Goal: Information Seeking & Learning: Learn about a topic

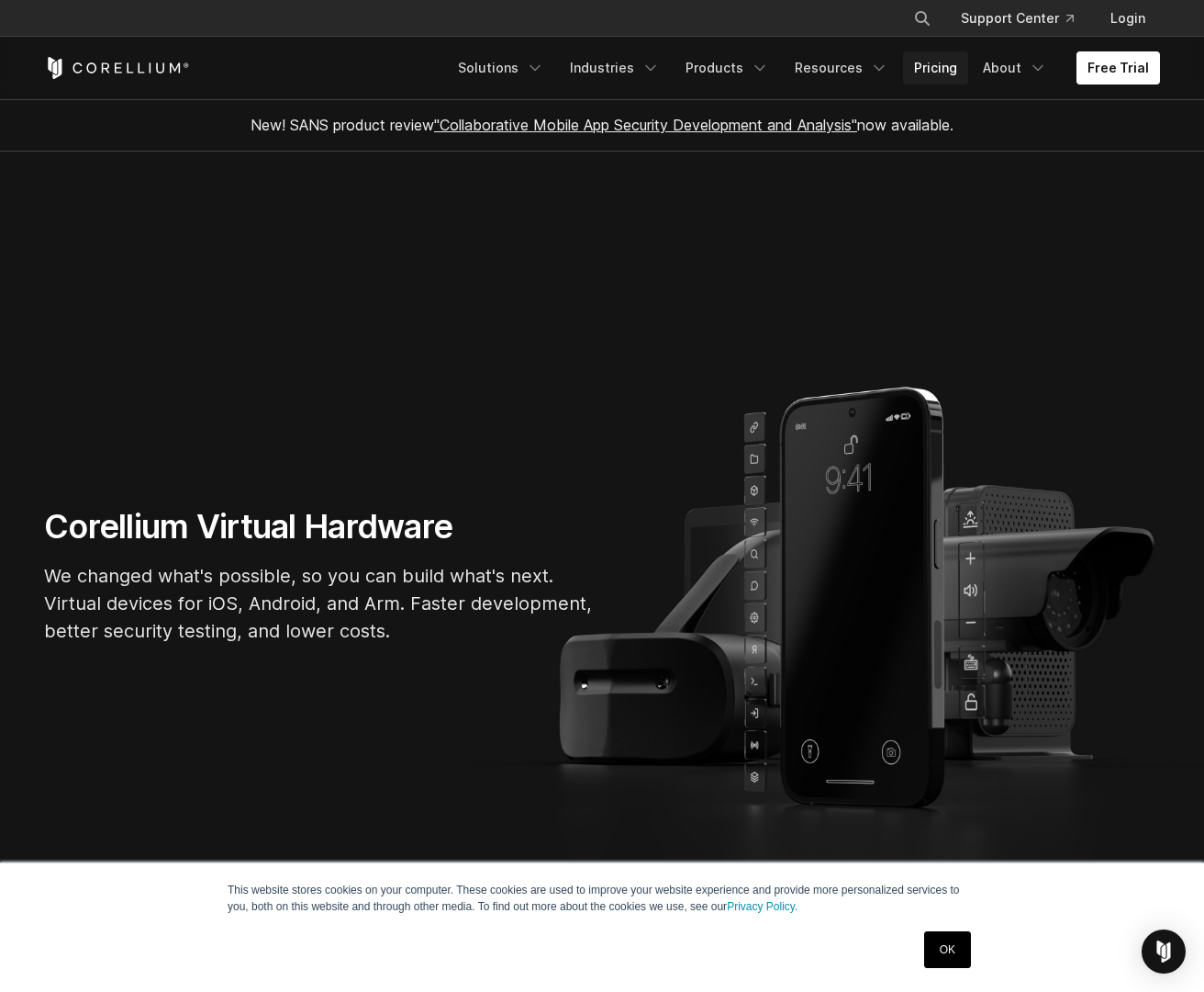
click at [901, 63] on link "Pricing" at bounding box center [935, 68] width 65 height 33
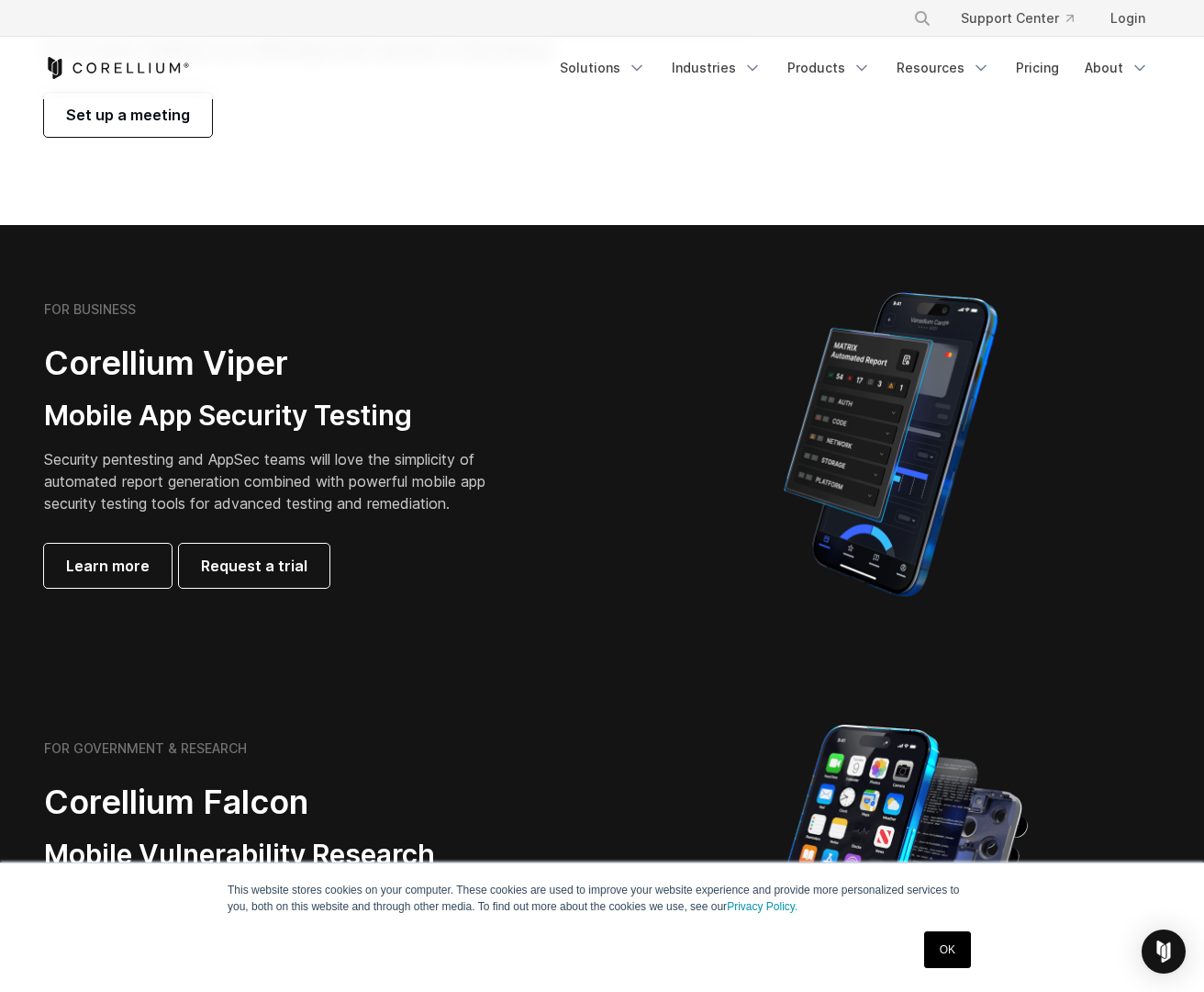
scroll to position [368, 0]
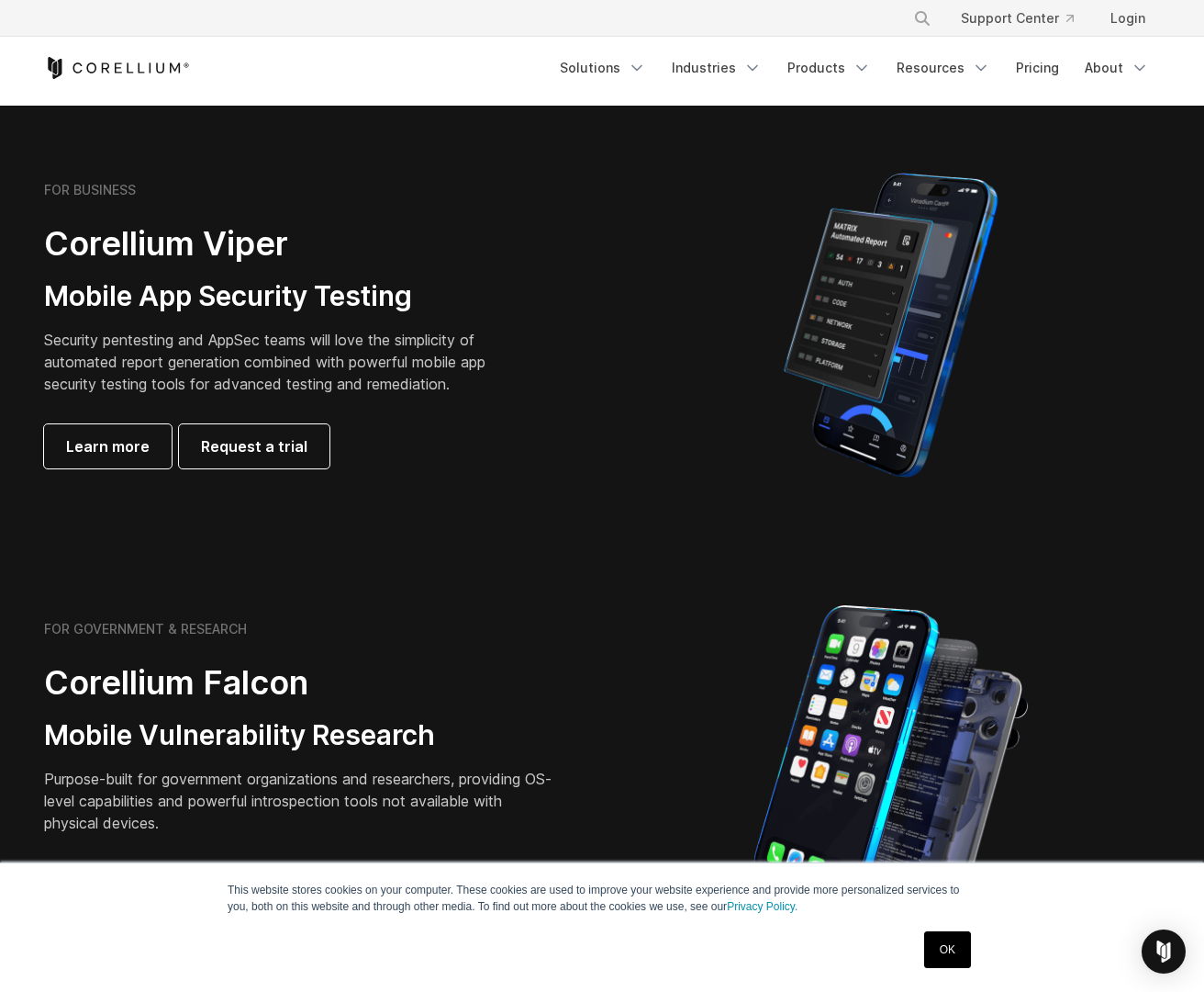
click at [934, 952] on link "OK" at bounding box center [947, 950] width 47 height 37
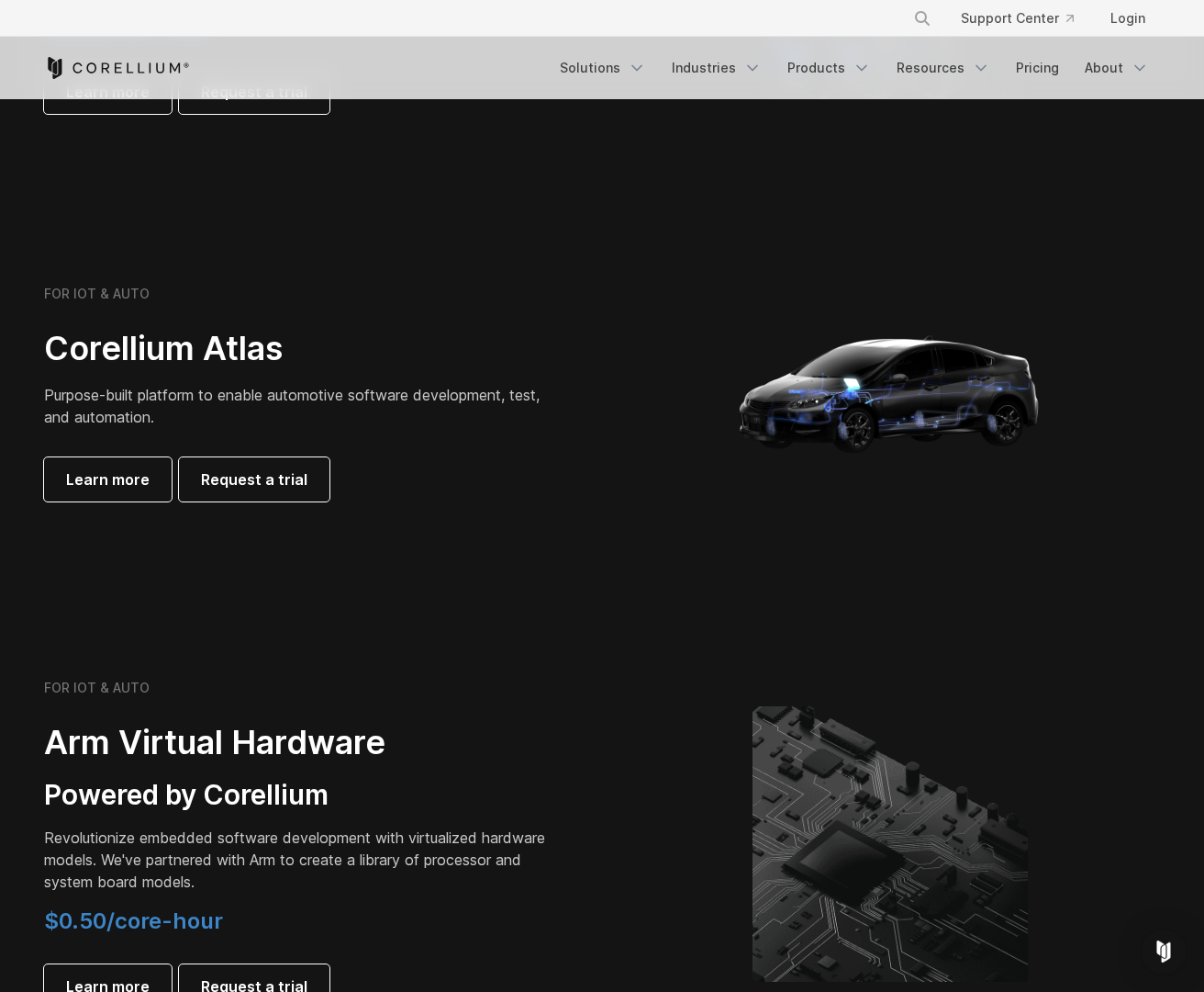
scroll to position [1229, 0]
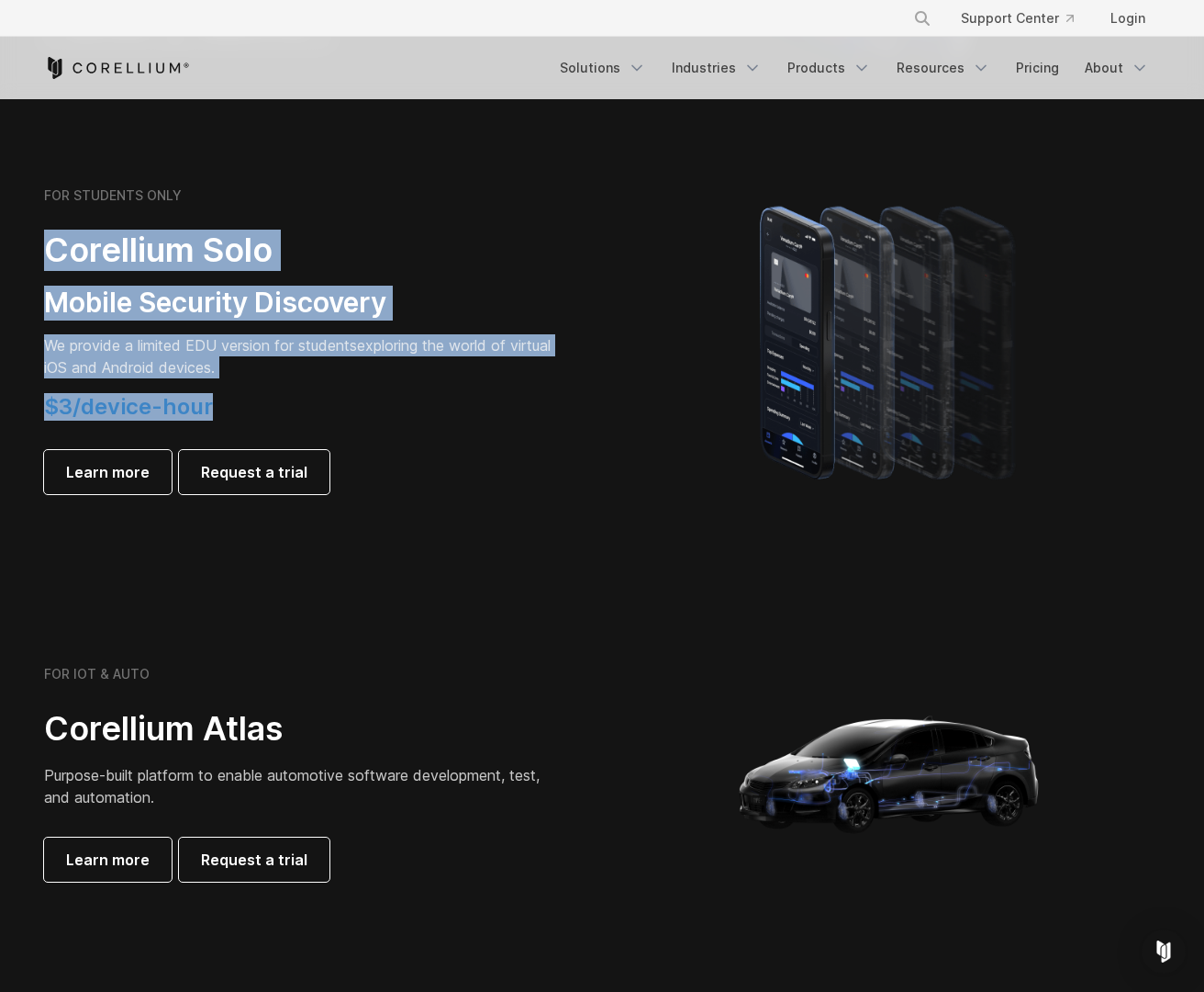
drag, startPoint x: 85, startPoint y: 255, endPoint x: 516, endPoint y: 412, distance: 458.7
click at [494, 405] on div "FOR STUDENTS ONLY Corellium Solo Mobile Security Discovery We provide a limited…" at bounding box center [314, 340] width 577 height 306
click at [516, 412] on h4 "$3/device-hour" at bounding box center [301, 407] width 514 height 28
